Goal: Information Seeking & Learning: Learn about a topic

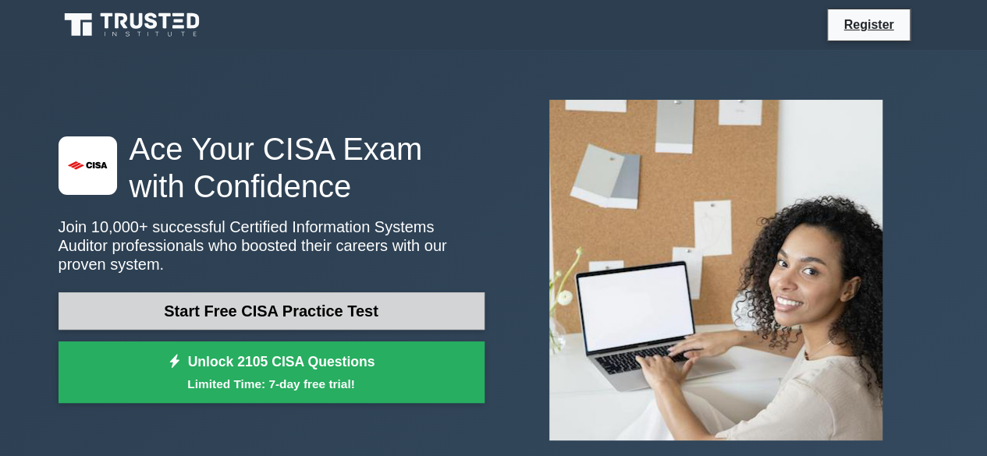
click at [271, 305] on link "Start Free CISA Practice Test" at bounding box center [271, 310] width 426 height 37
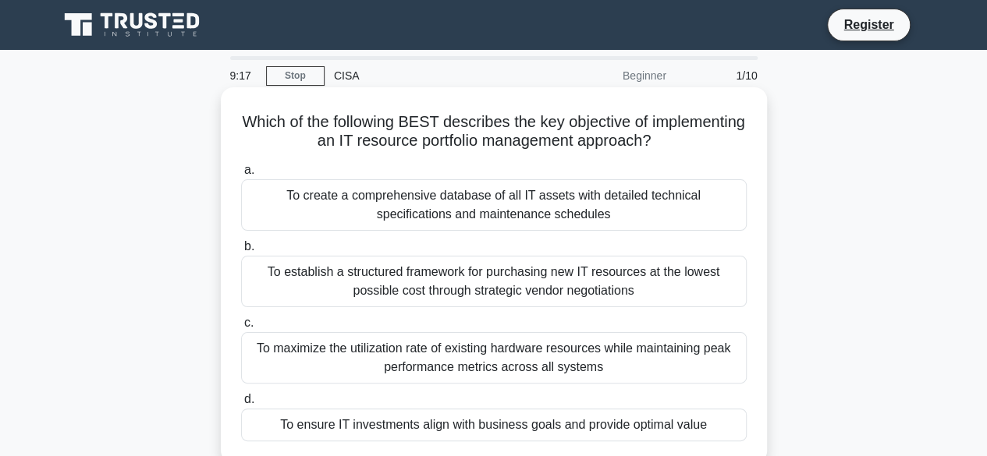
click at [392, 281] on div "To establish a structured framework for purchasing new IT resources at the lowe…" at bounding box center [493, 281] width 505 height 51
click at [241, 252] on input "b. To establish a structured framework for purchasing new IT resources at the l…" at bounding box center [241, 247] width 0 height 10
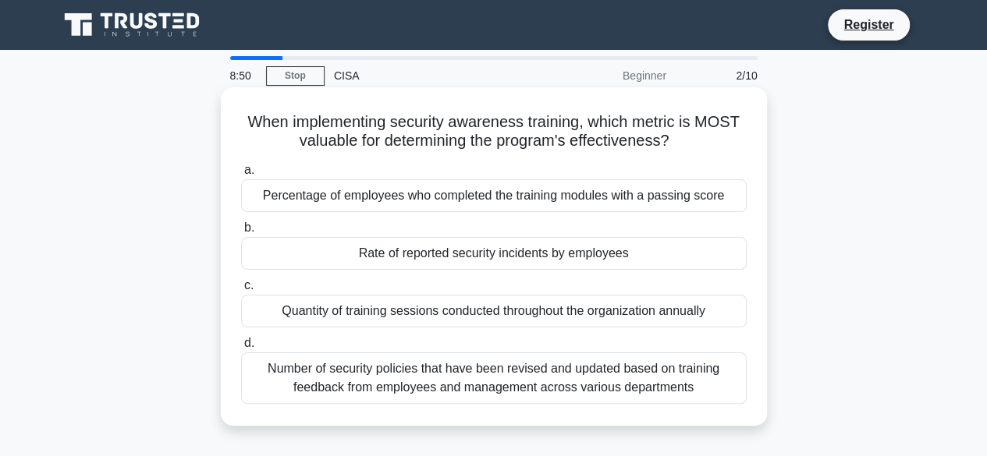
click at [374, 252] on div "Rate of reported security incidents by employees" at bounding box center [493, 253] width 505 height 33
click at [241, 233] on input "b. Rate of reported security incidents by employees" at bounding box center [241, 228] width 0 height 10
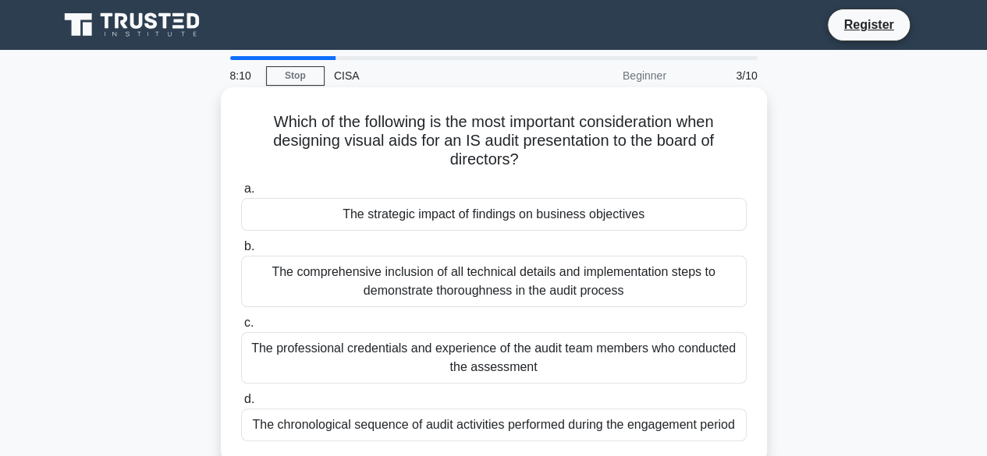
click at [342, 219] on div "The strategic impact of findings on business objectives" at bounding box center [493, 214] width 505 height 33
click at [241, 194] on input "a. The strategic impact of findings on business objectives" at bounding box center [241, 189] width 0 height 10
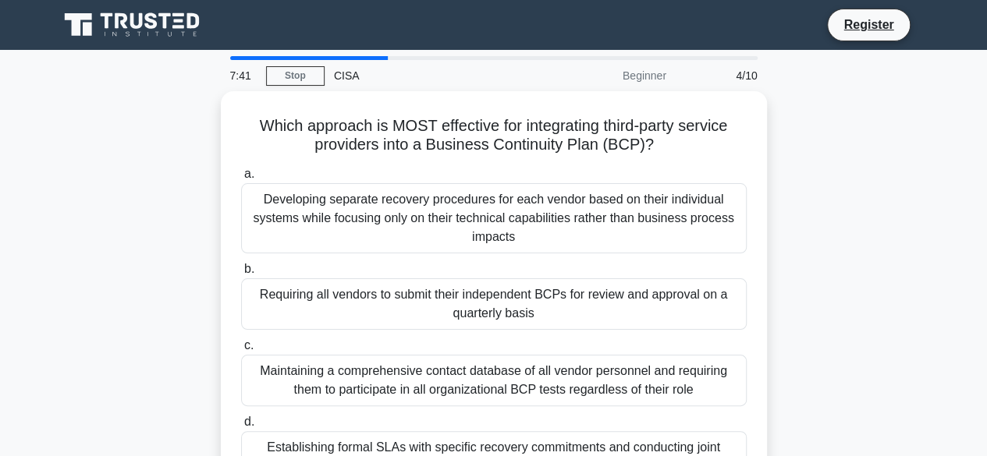
scroll to position [78, 0]
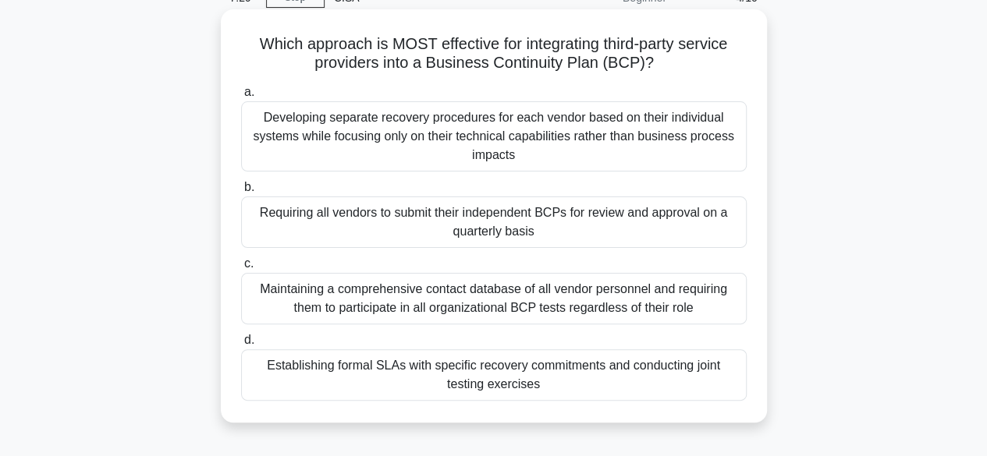
click at [438, 370] on div "Establishing formal SLAs with specific recovery commitments and conducting join…" at bounding box center [493, 374] width 505 height 51
click at [241, 346] on input "d. Establishing formal SLAs with specific recovery commitments and conducting j…" at bounding box center [241, 340] width 0 height 10
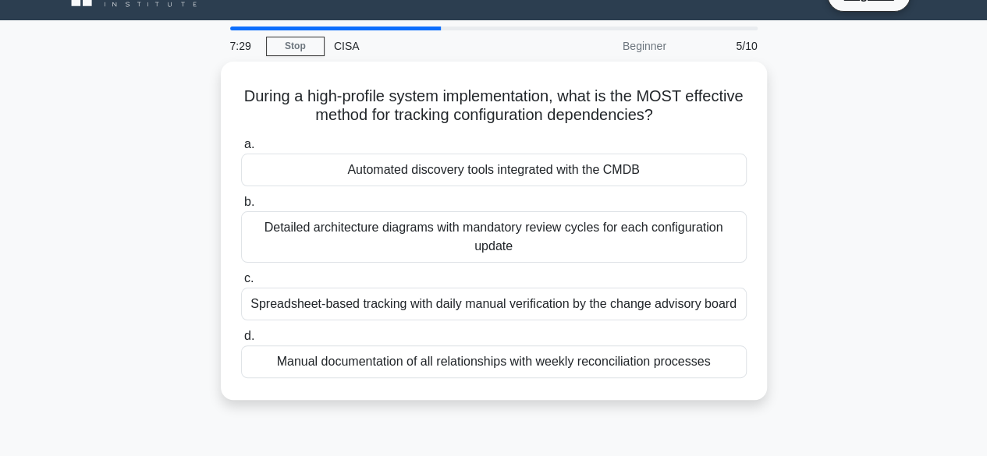
scroll to position [0, 0]
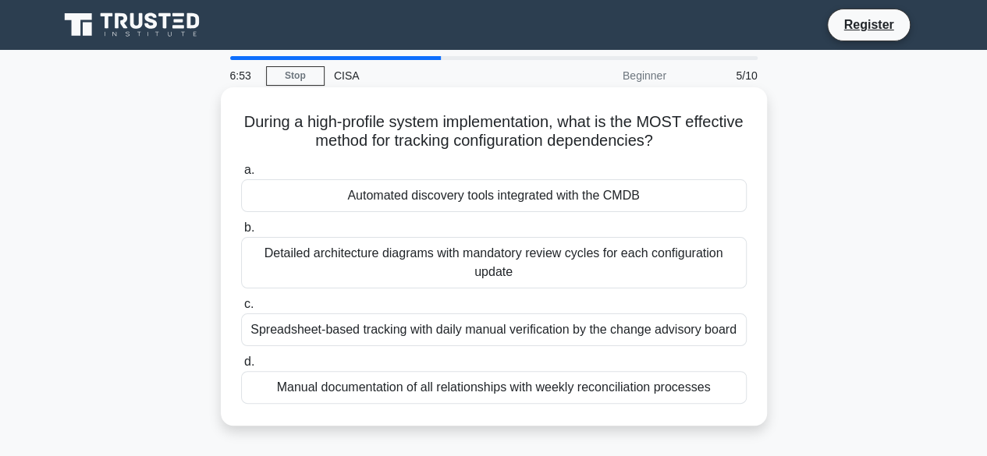
click at [338, 265] on div "Detailed architecture diagrams with mandatory review cycles for each configurat…" at bounding box center [493, 262] width 505 height 51
click at [241, 233] on input "b. Detailed architecture diagrams with mandatory review cycles for each configu…" at bounding box center [241, 228] width 0 height 10
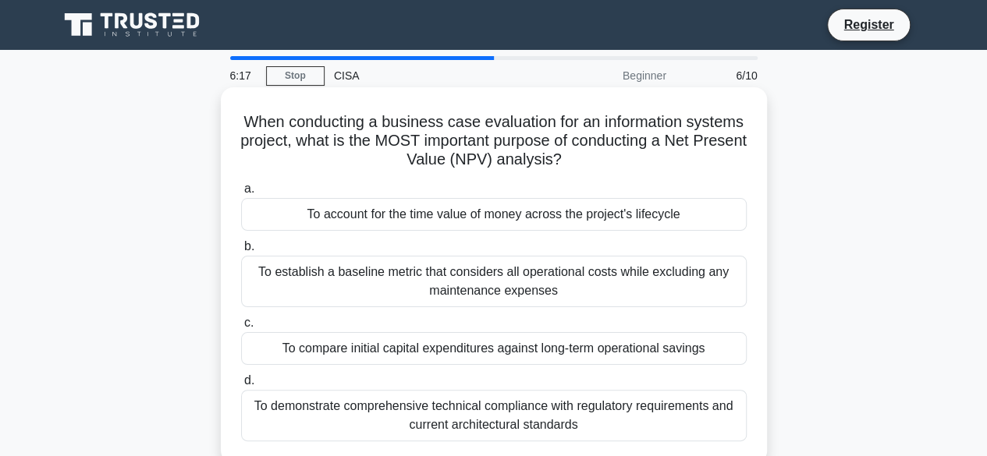
click at [418, 282] on div "To establish a baseline metric that considers all operational costs while exclu…" at bounding box center [493, 281] width 505 height 51
click at [241, 252] on input "b. To establish a baseline metric that considers all operational costs while ex…" at bounding box center [241, 247] width 0 height 10
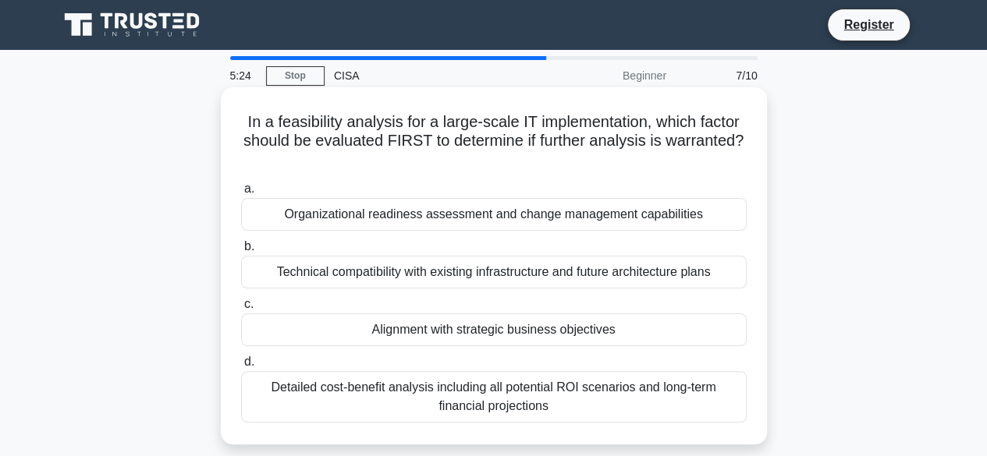
click at [381, 328] on div "Alignment with strategic business objectives" at bounding box center [493, 330] width 505 height 33
click at [241, 310] on input "c. Alignment with strategic business objectives" at bounding box center [241, 305] width 0 height 10
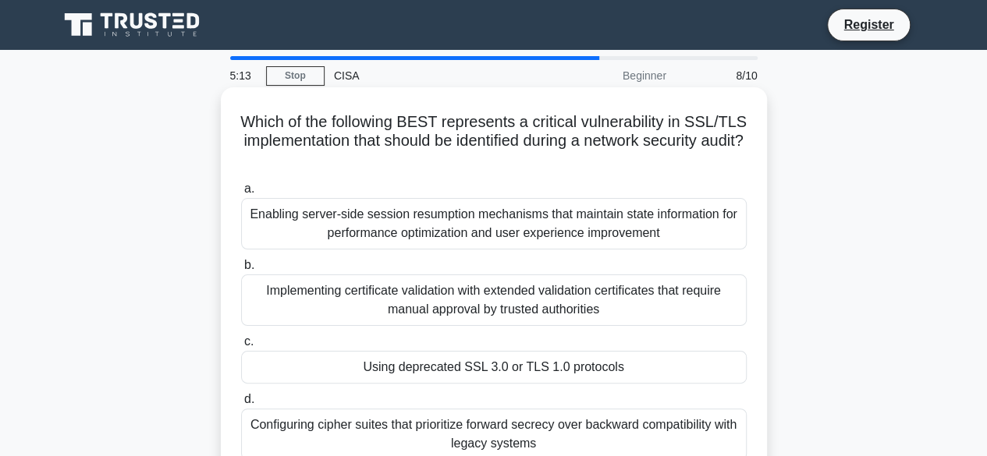
click at [407, 372] on div "Using deprecated SSL 3.0 or TLS 1.0 protocols" at bounding box center [493, 367] width 505 height 33
click at [241, 347] on input "c. Using deprecated SSL 3.0 or TLS 1.0 protocols" at bounding box center [241, 342] width 0 height 10
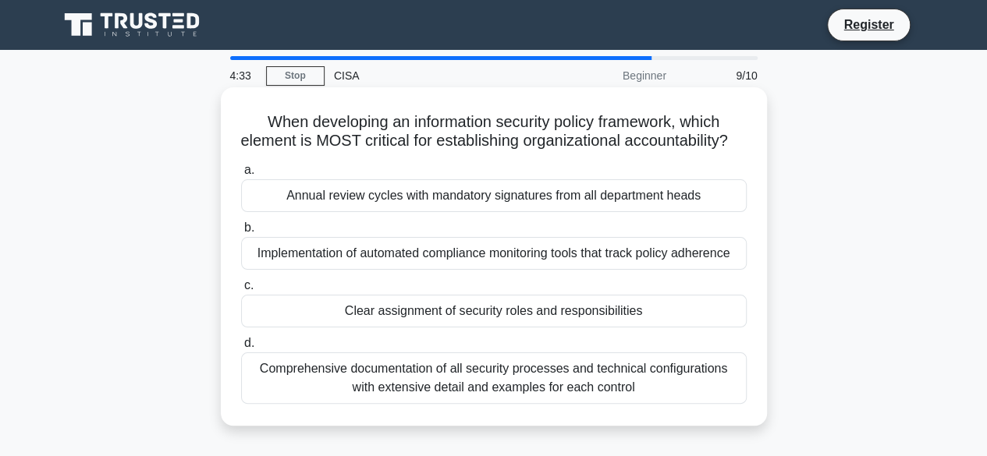
click at [382, 328] on div "Clear assignment of security roles and responsibilities" at bounding box center [493, 311] width 505 height 33
click at [241, 291] on input "c. Clear assignment of security roles and responsibilities" at bounding box center [241, 286] width 0 height 10
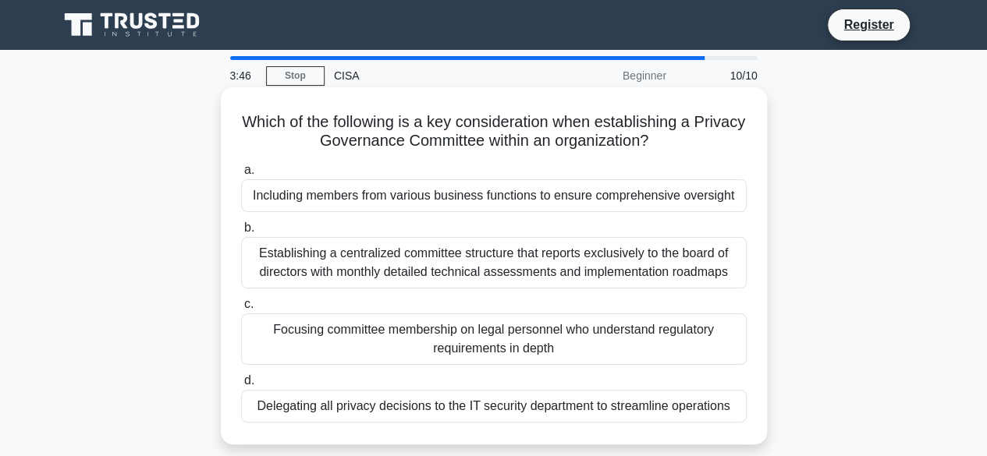
click at [345, 261] on div "Establishing a centralized committee structure that reports exclusively to the …" at bounding box center [493, 262] width 505 height 51
click at [241, 233] on input "b. Establishing a centralized committee structure that reports exclusively to t…" at bounding box center [241, 228] width 0 height 10
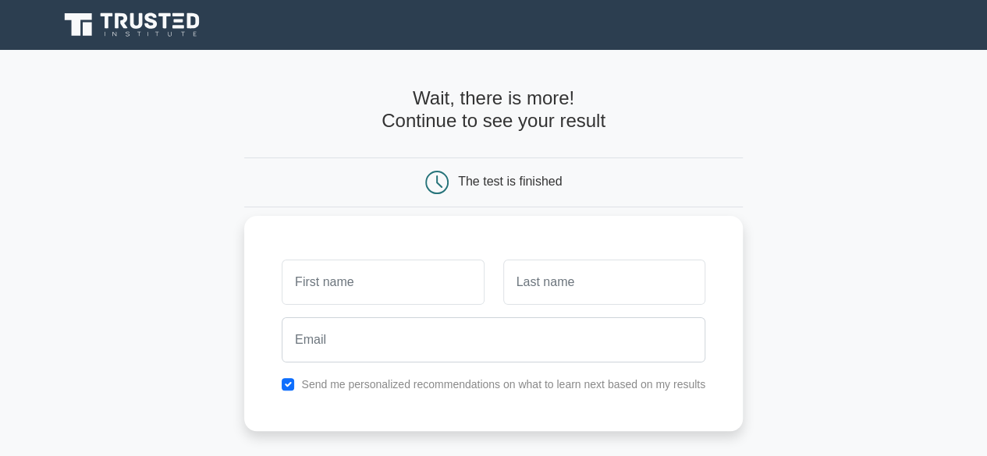
click at [363, 285] on input "text" at bounding box center [383, 282] width 202 height 45
type input "[PERSON_NAME]"
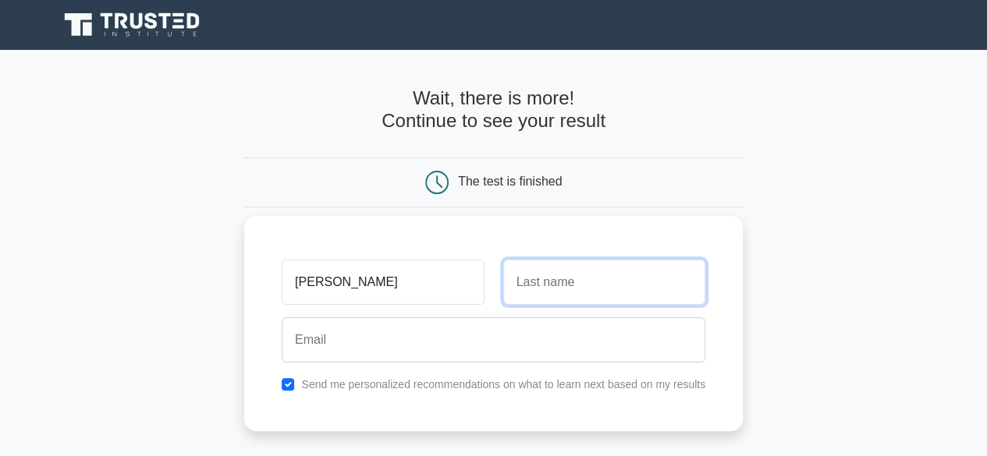
click at [564, 293] on input "text" at bounding box center [604, 282] width 202 height 45
type input "WHEAT"
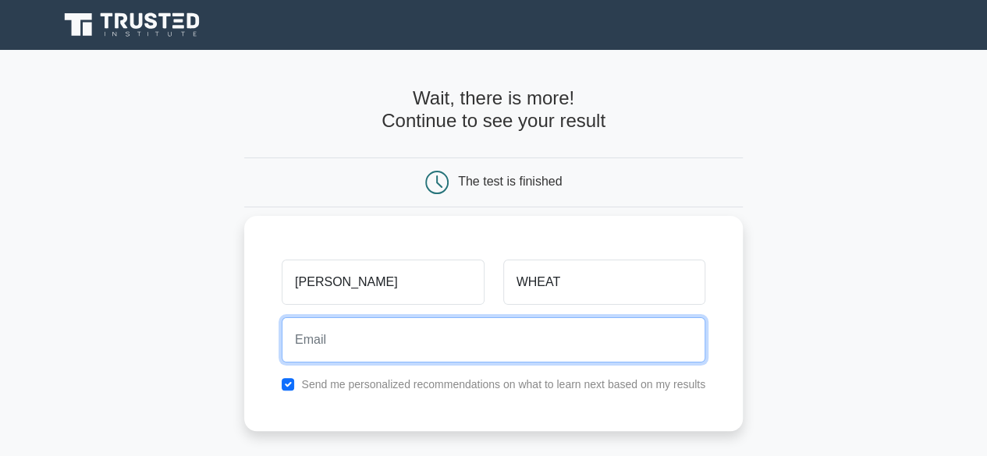
click at [484, 342] on input "email" at bounding box center [494, 339] width 424 height 45
type input "[EMAIL_ADDRESS][DOMAIN_NAME]"
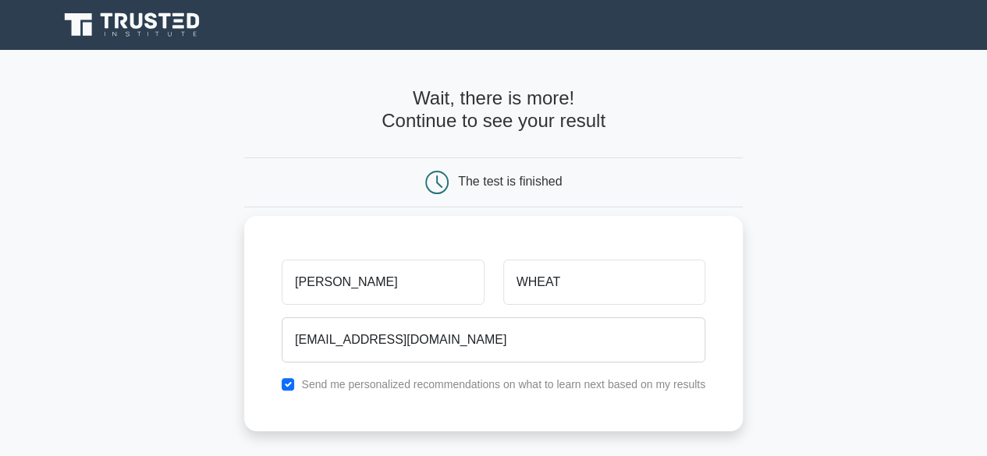
click at [387, 388] on label "Send me personalized recommendations on what to learn next based on my results" at bounding box center [503, 384] width 404 height 12
click at [324, 378] on label "Send me personalized recommendations on what to learn next based on my results" at bounding box center [503, 384] width 404 height 12
click at [287, 381] on input "checkbox" at bounding box center [288, 384] width 12 height 12
checkbox input "false"
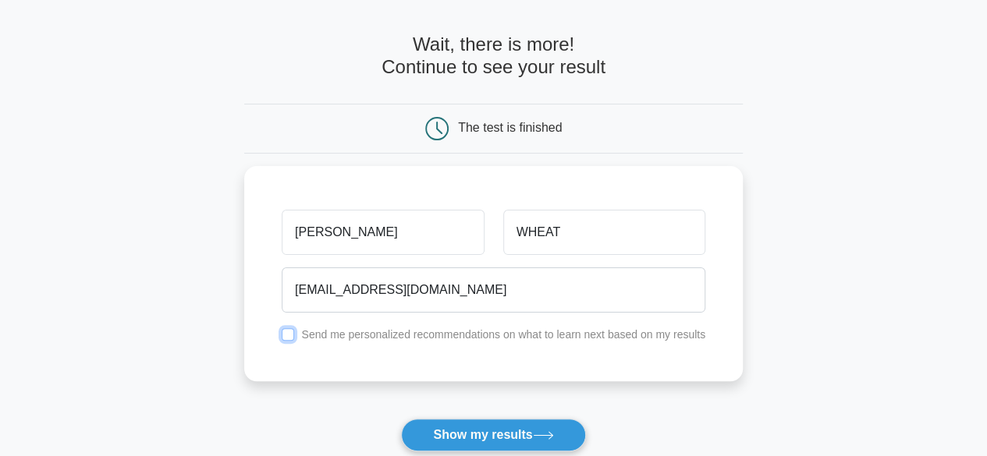
scroll to position [312, 0]
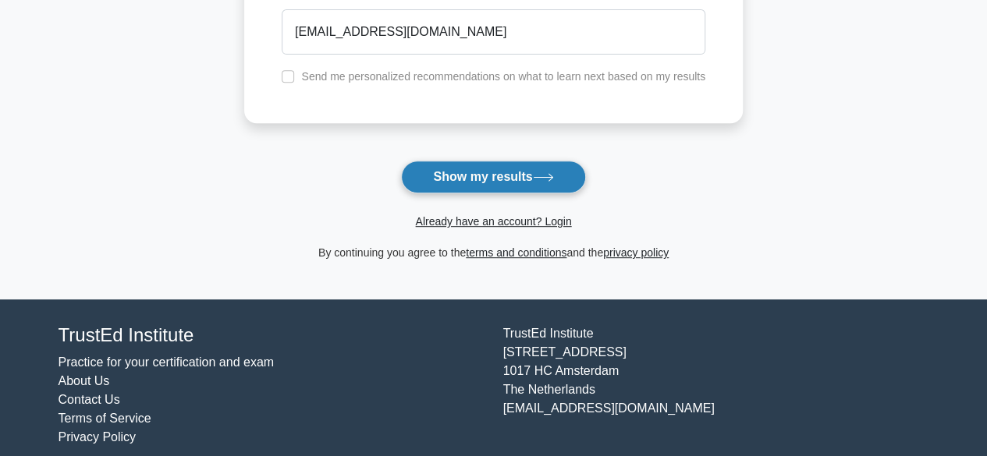
click at [481, 173] on button "Show my results" at bounding box center [493, 177] width 184 height 33
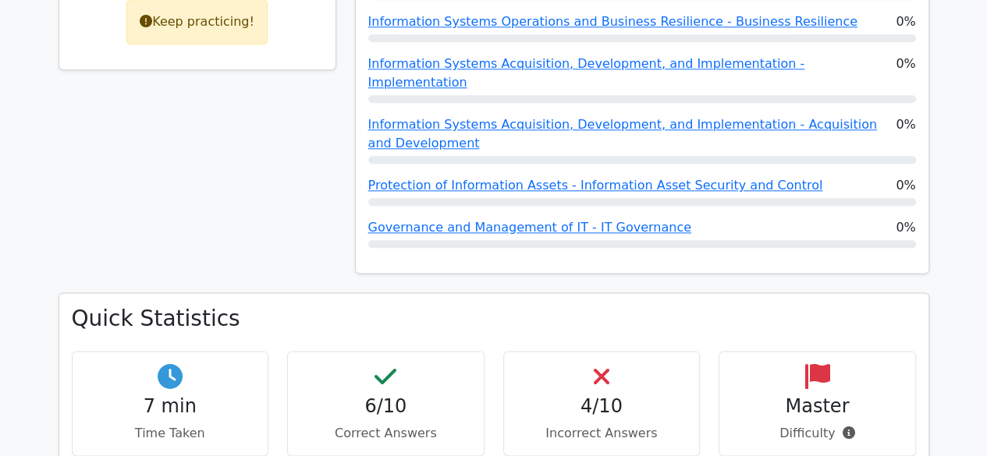
scroll to position [936, 0]
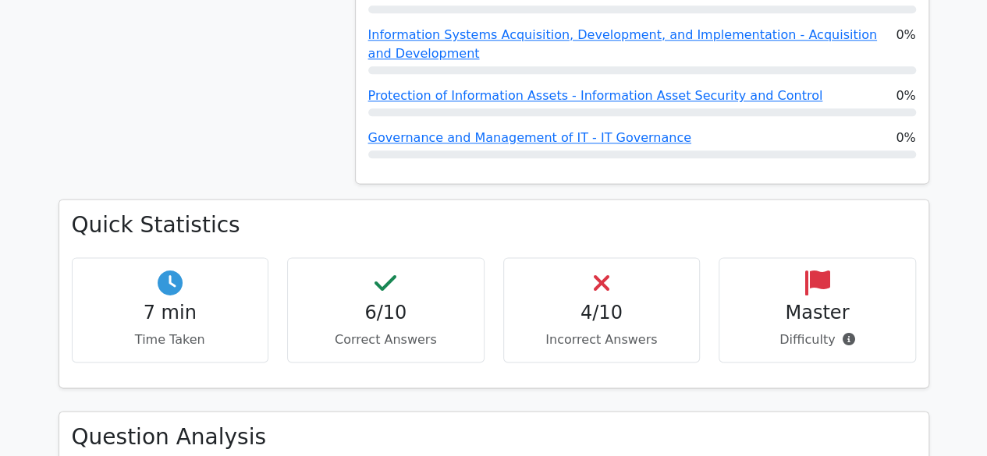
click at [643, 257] on div "4/10 Incorrect Answers" at bounding box center [601, 309] width 197 height 105
click at [591, 257] on div "4/10 Incorrect Answers" at bounding box center [601, 309] width 197 height 105
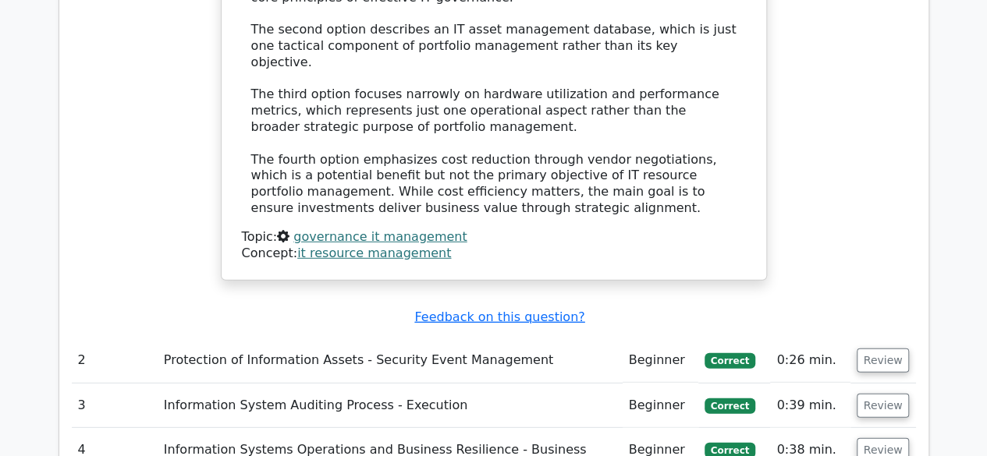
scroll to position [2184, 0]
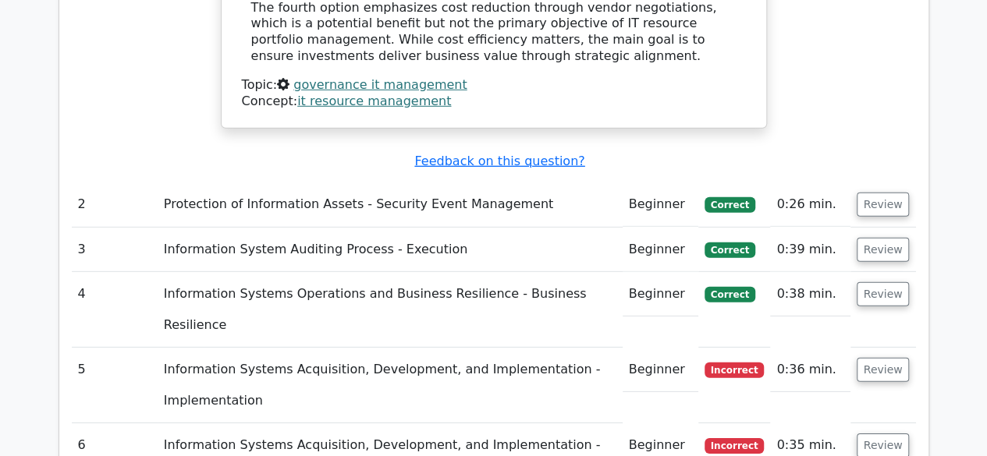
click at [697, 348] on td "Beginner" at bounding box center [660, 370] width 76 height 44
click at [876, 358] on button "Review" at bounding box center [882, 370] width 53 height 24
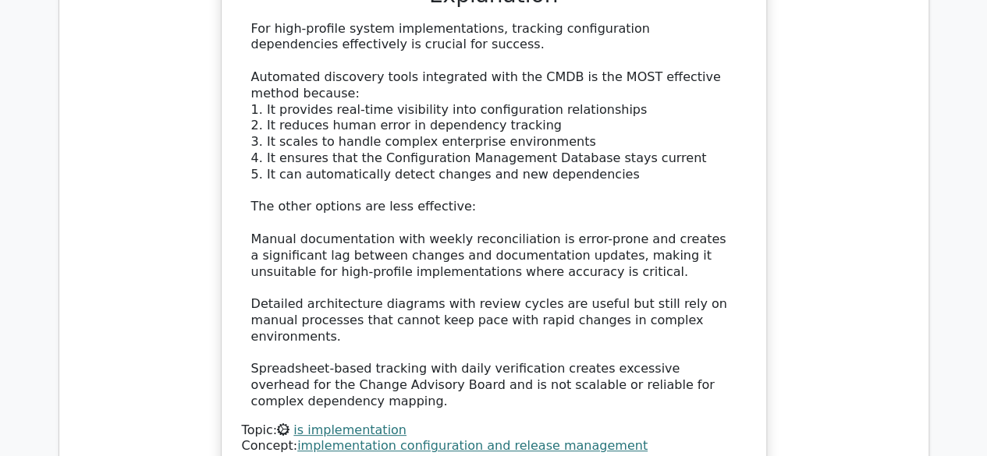
scroll to position [3042, 0]
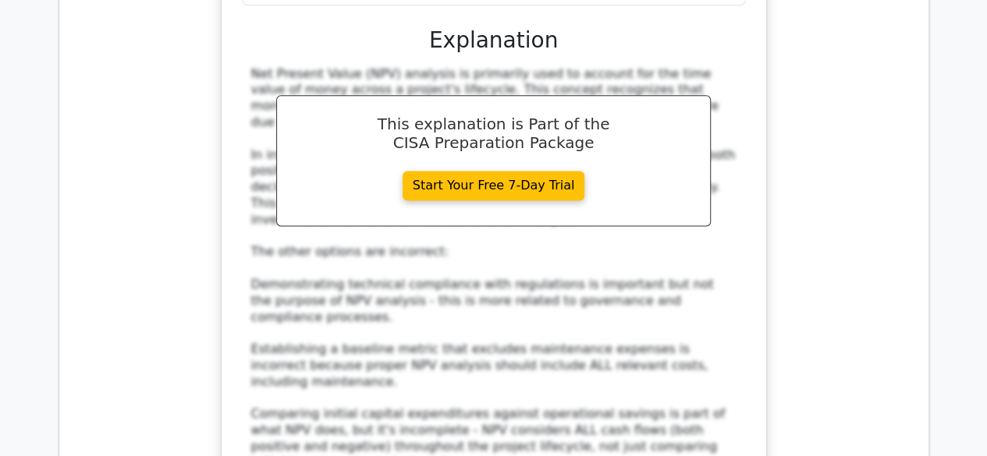
scroll to position [4212, 0]
